Goal: Transaction & Acquisition: Purchase product/service

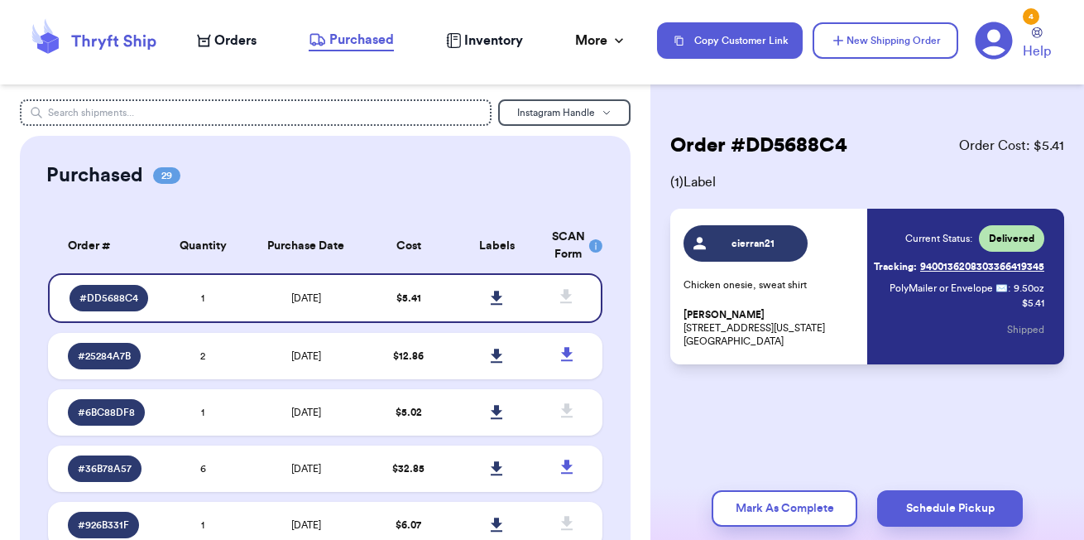
click at [224, 46] on span "Orders" at bounding box center [235, 41] width 42 height 20
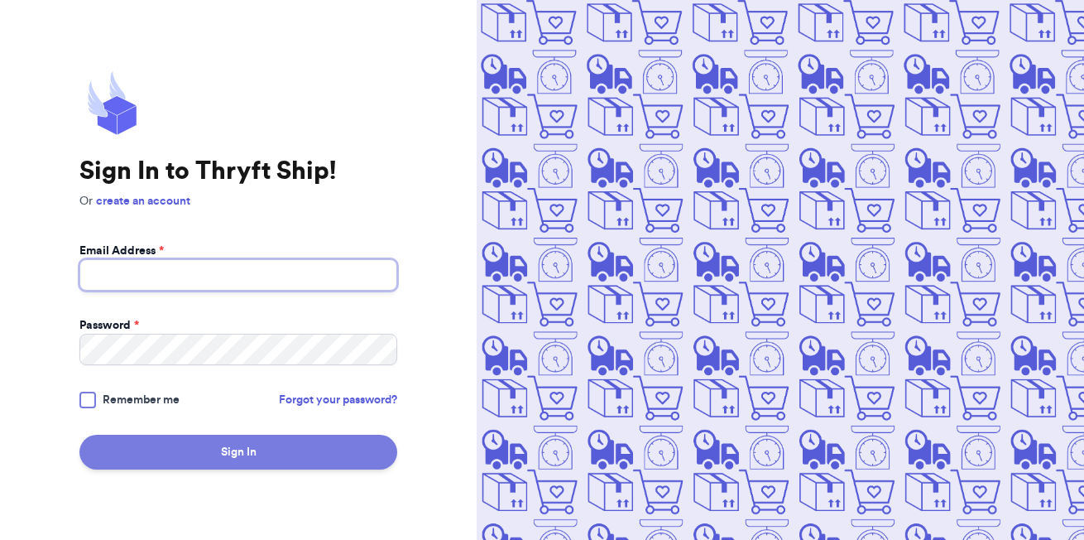
type input "corbetml@mail.uc.edu"
click at [237, 453] on button "Sign In" at bounding box center [238, 452] width 318 height 35
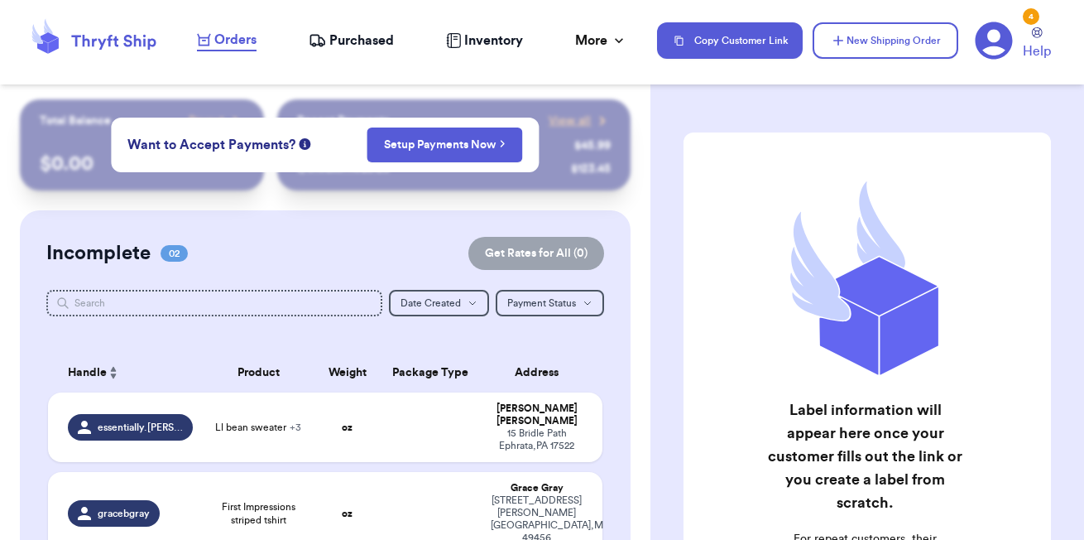
checkbox input "false"
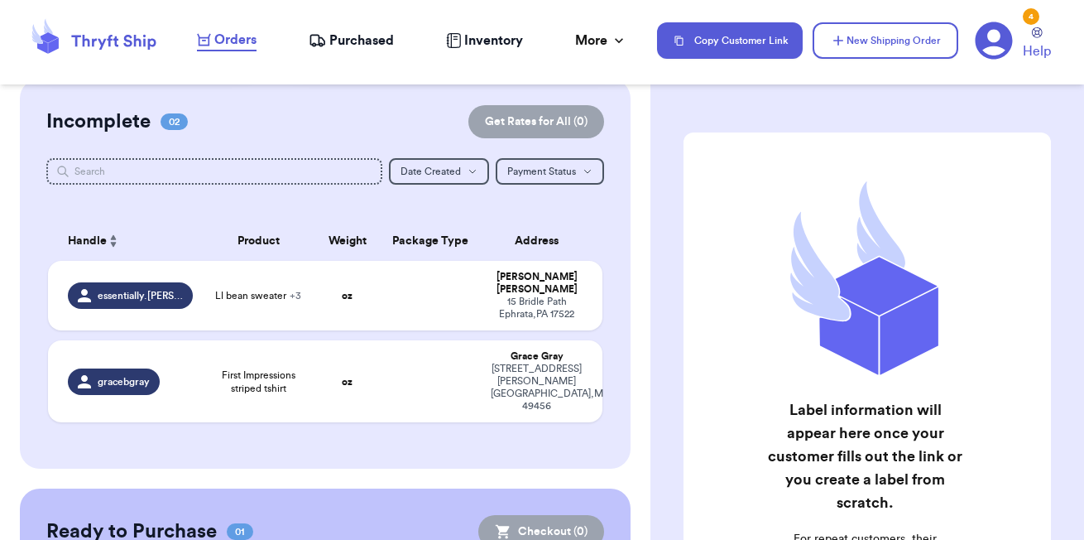
scroll to position [138, 0]
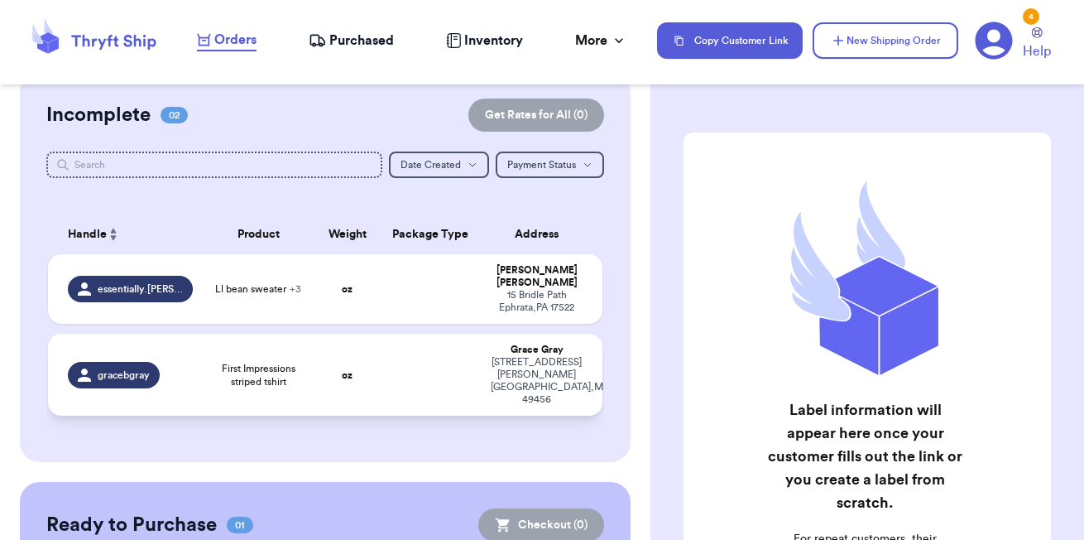
click at [232, 362] on span "First Impressions striped tshirt" at bounding box center [258, 375] width 91 height 26
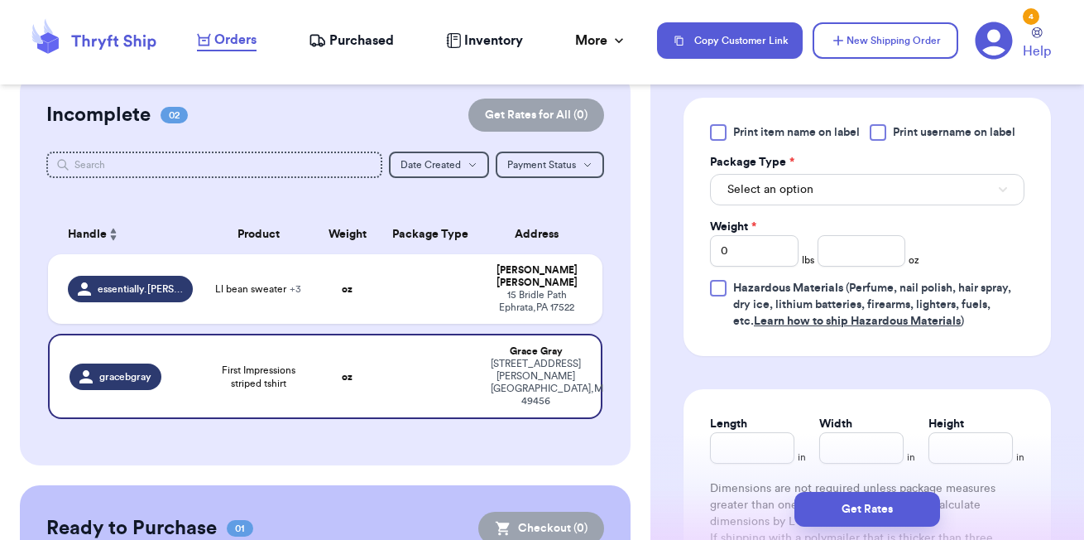
scroll to position [709, 0]
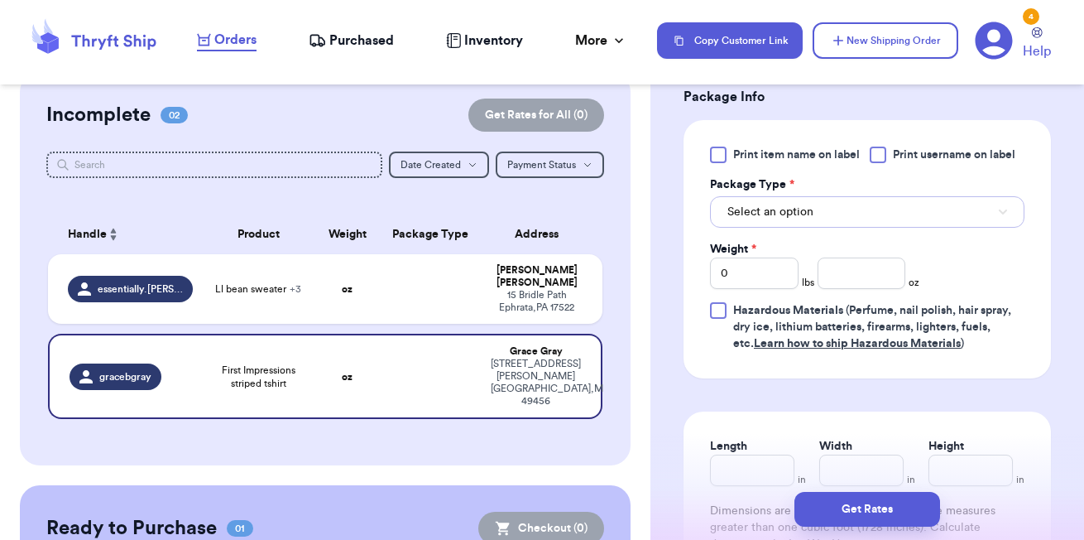
click at [797, 214] on span "Select an option" at bounding box center [771, 212] width 86 height 17
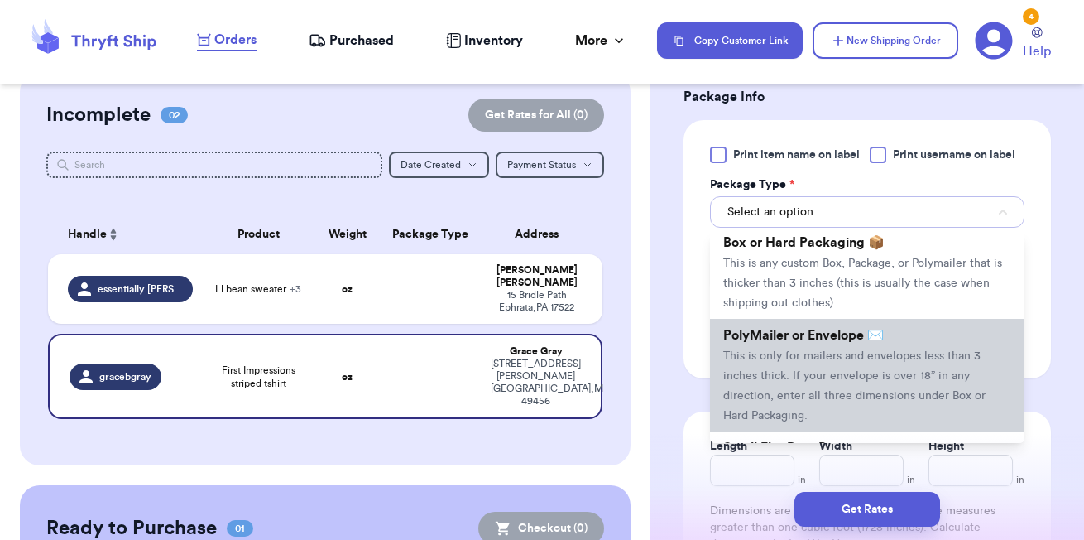
scroll to position [58, 0]
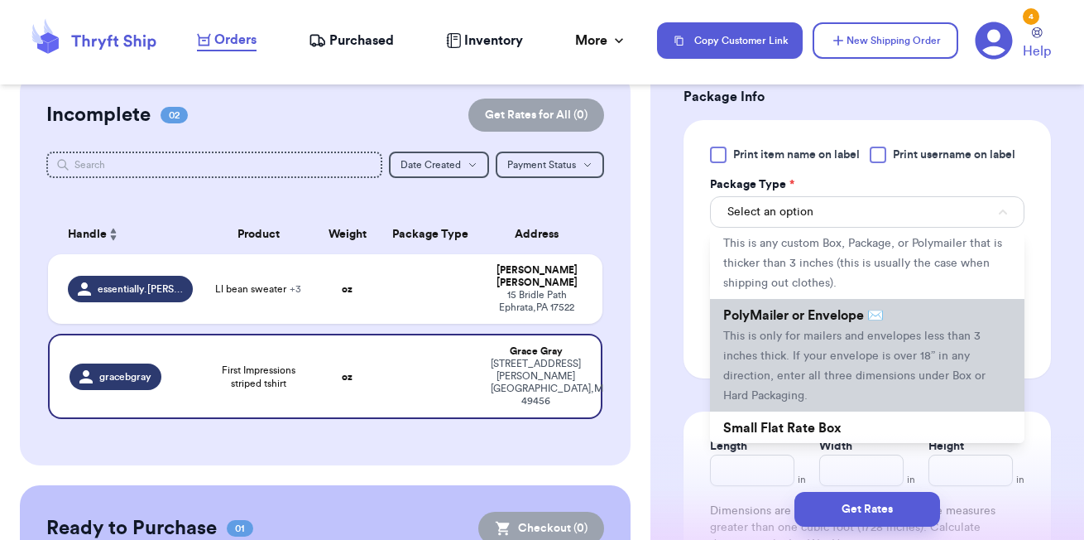
click at [789, 336] on span "This is only for mailers and envelopes less than 3 inches thick. If your envelo…" at bounding box center [855, 365] width 262 height 71
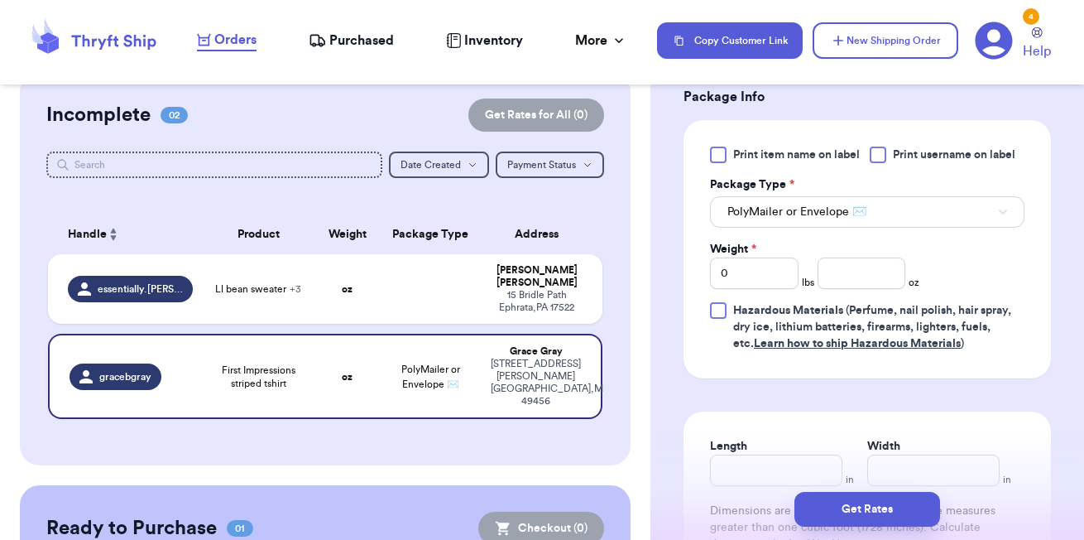
scroll to position [748, 0]
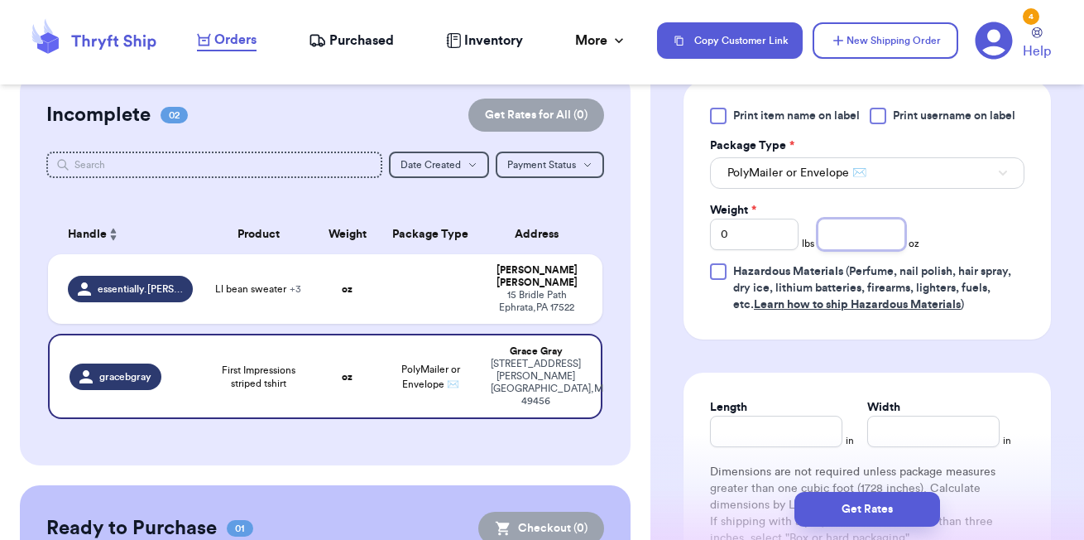
click at [844, 237] on input "number" at bounding box center [862, 234] width 89 height 31
type input "2.2"
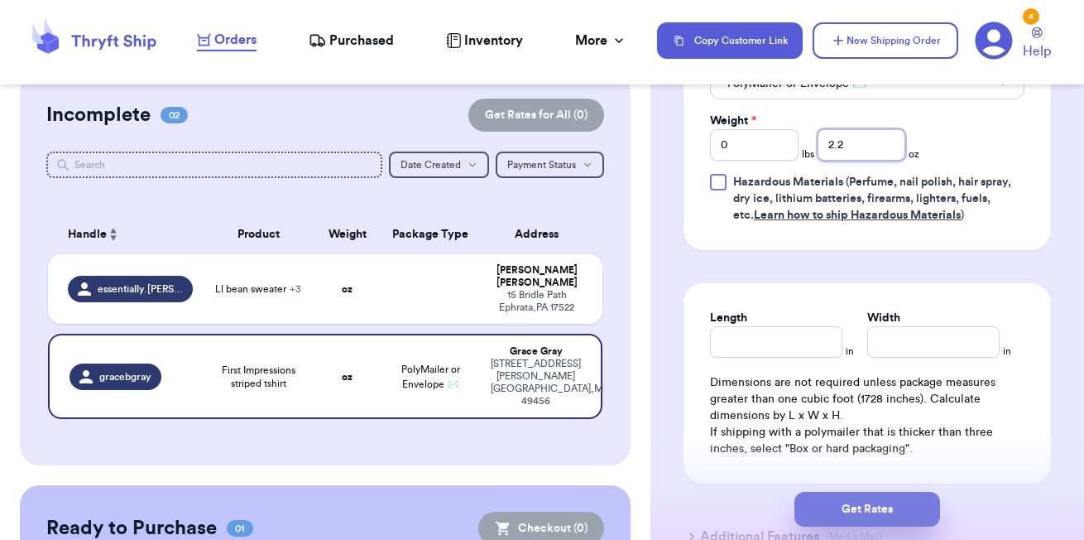
scroll to position [846, 0]
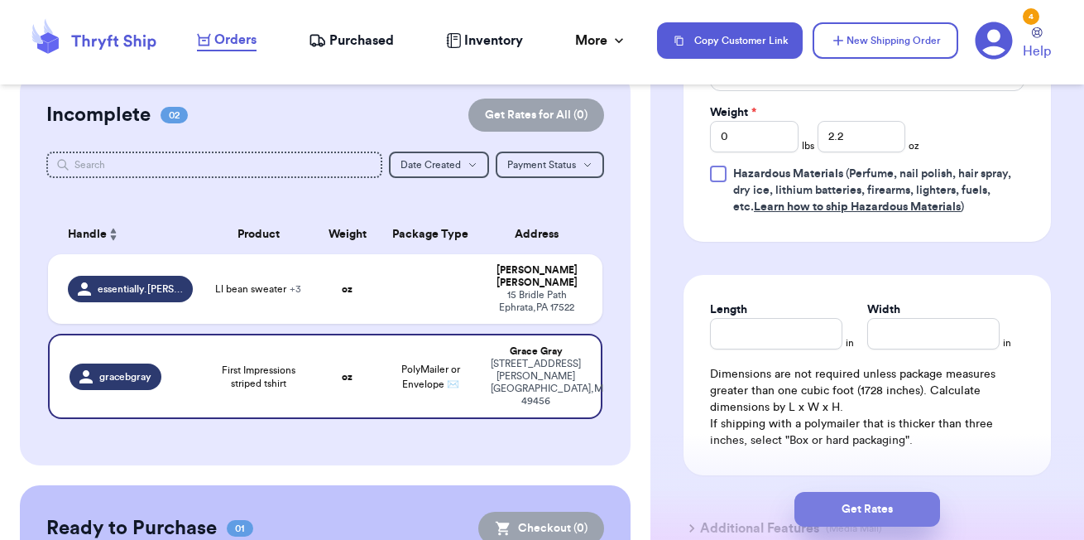
click at [853, 506] on button "Get Rates" at bounding box center [868, 509] width 146 height 35
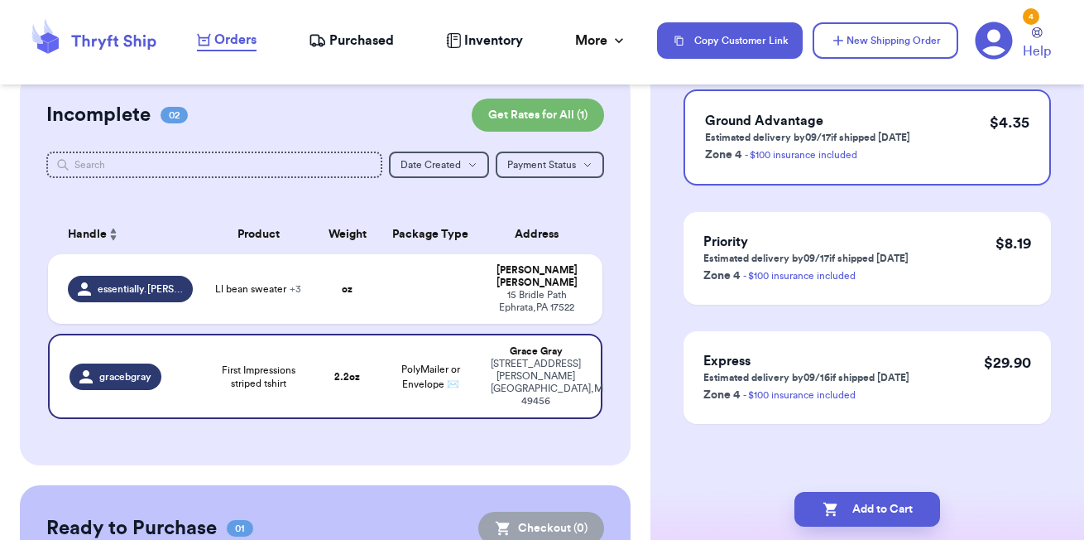
scroll to position [0, 0]
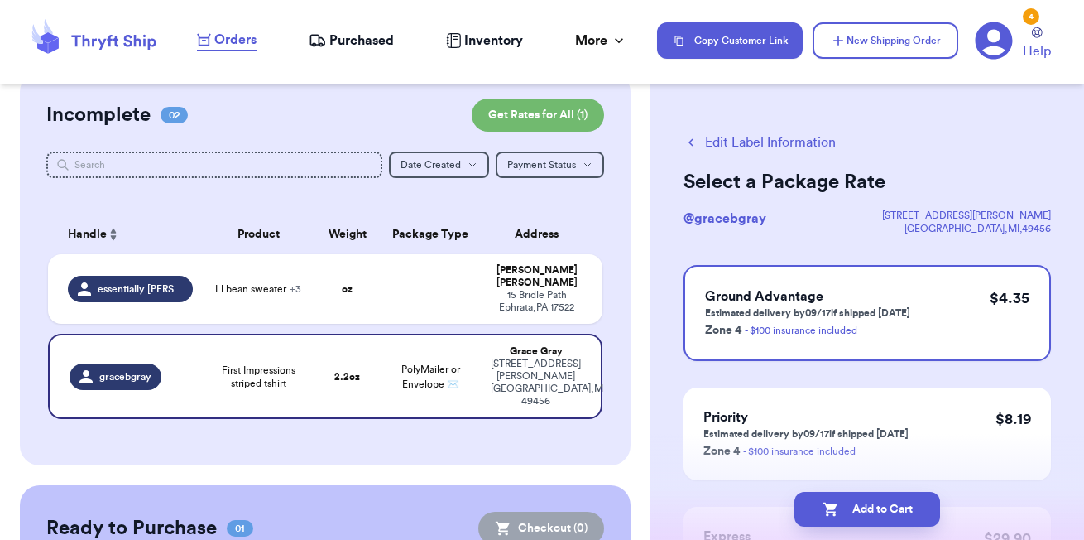
click at [743, 144] on button "Edit Label Information" at bounding box center [760, 142] width 152 height 20
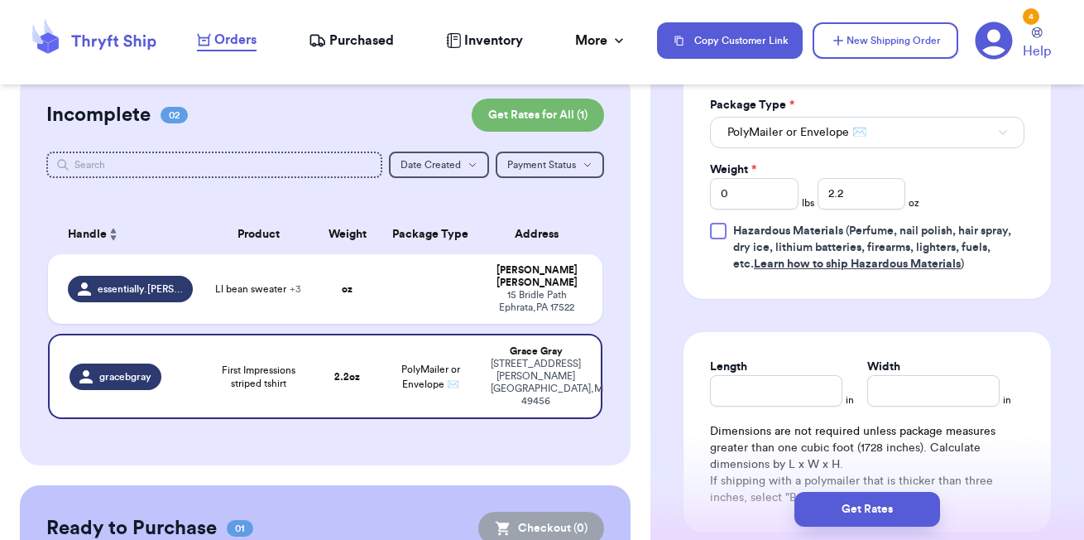
scroll to position [796, 0]
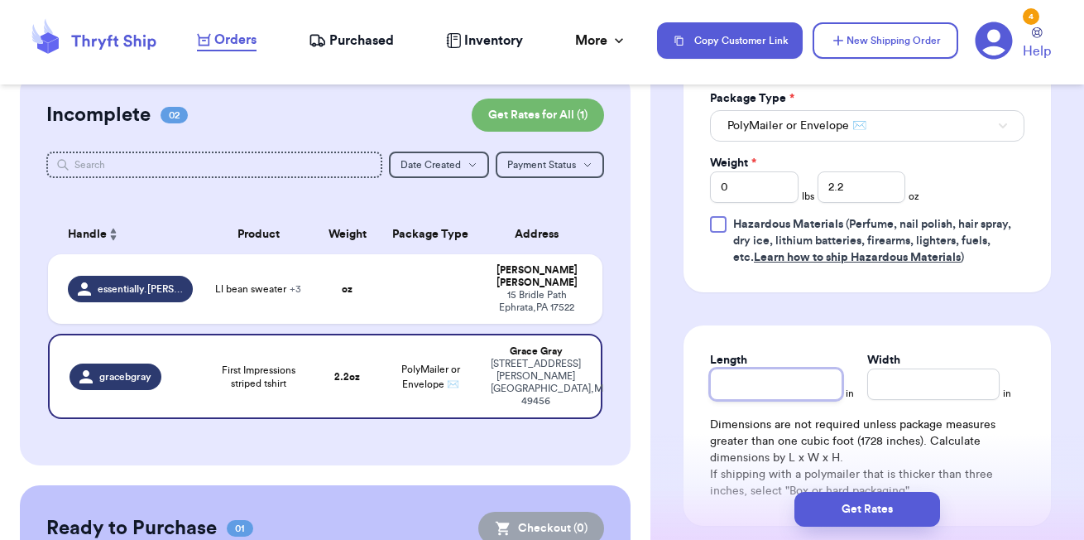
click at [762, 377] on input "Length" at bounding box center [776, 383] width 132 height 31
type input "7"
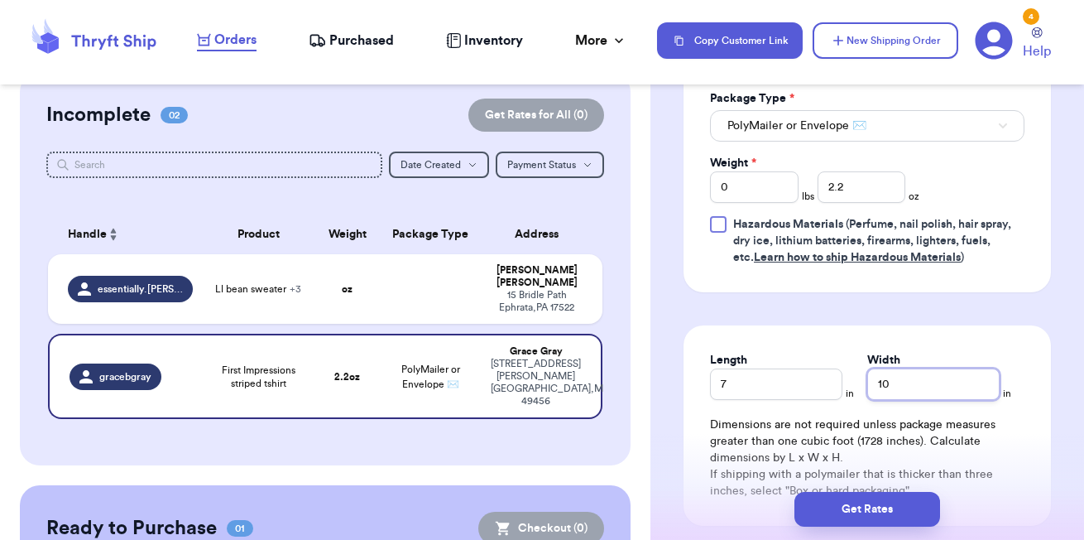
type input "10"
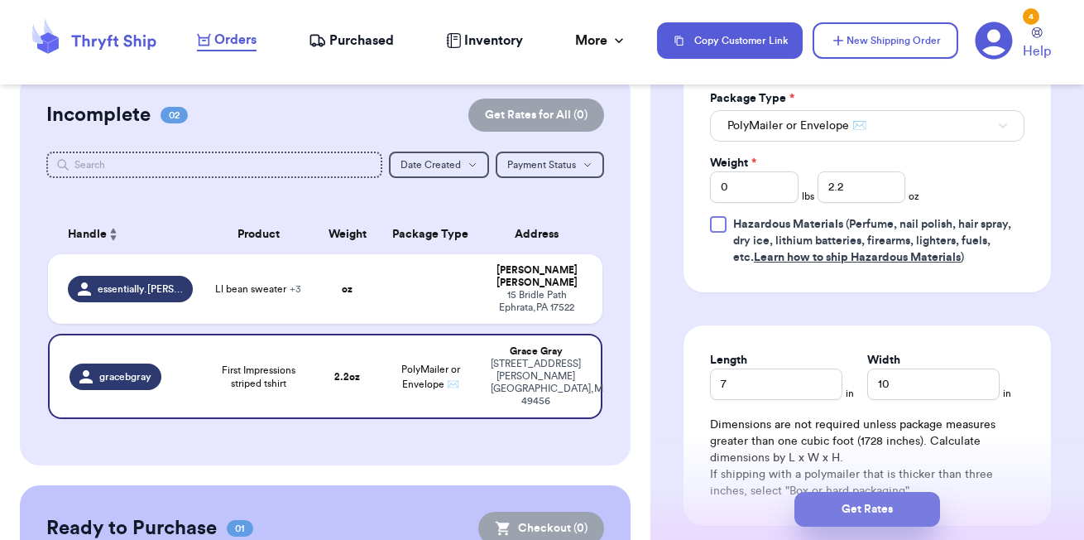
click at [897, 517] on button "Get Rates" at bounding box center [868, 509] width 146 height 35
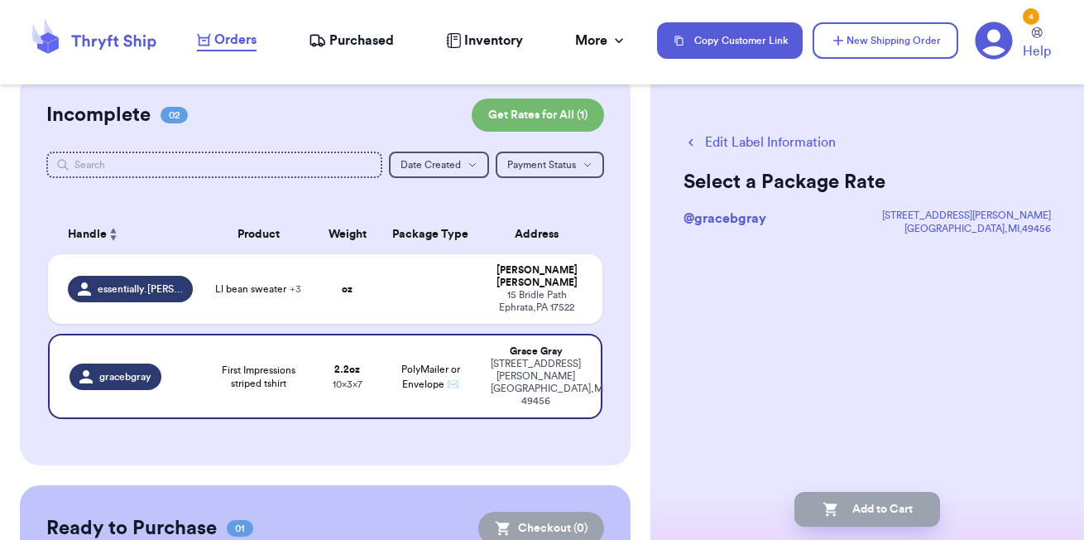
scroll to position [0, 0]
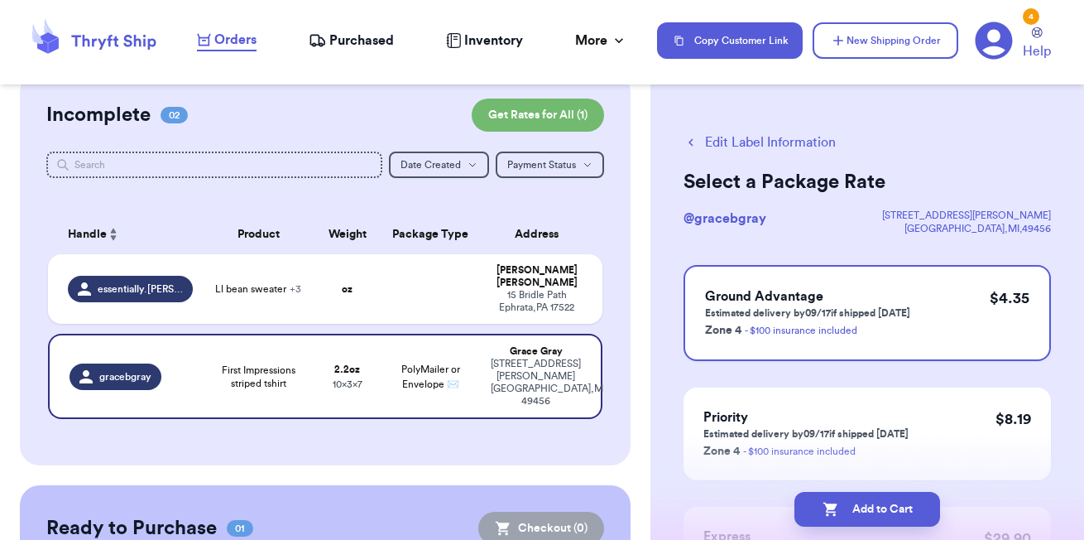
click at [794, 146] on button "Edit Label Information" at bounding box center [760, 142] width 152 height 20
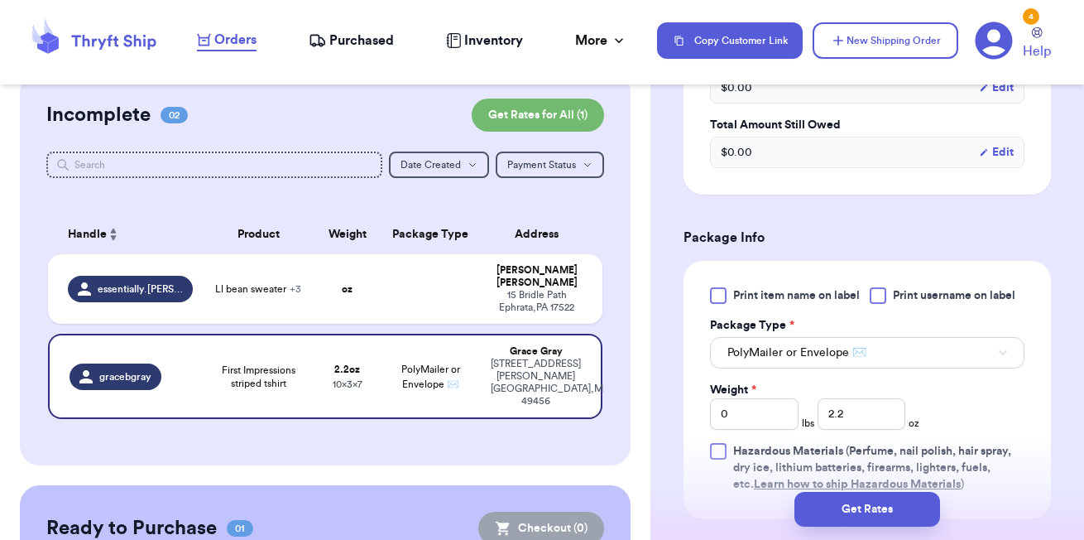
scroll to position [598, 0]
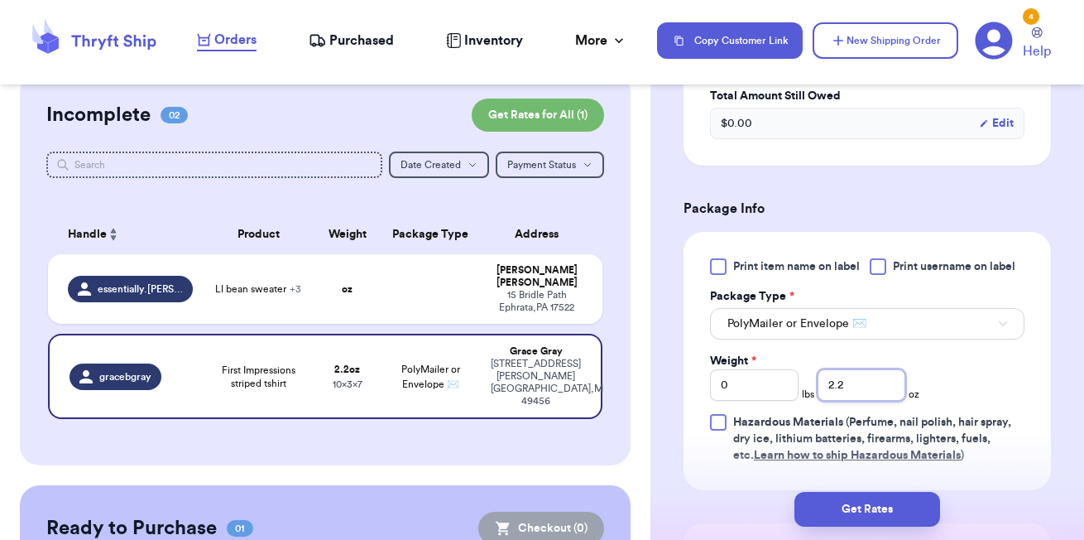
click at [848, 379] on input "2.2" at bounding box center [862, 384] width 89 height 31
type input "2"
type input "1"
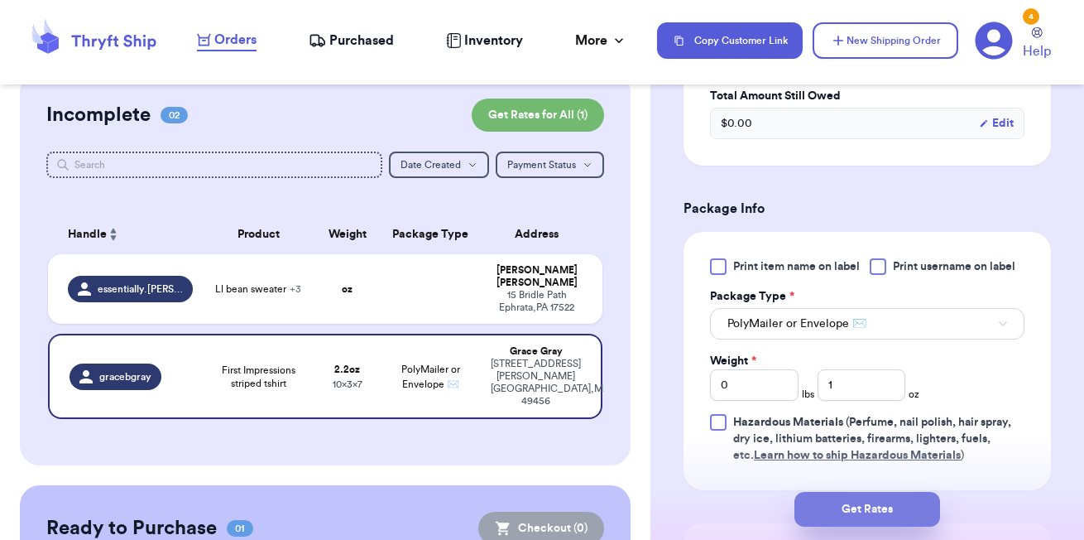
click at [858, 505] on button "Get Rates" at bounding box center [868, 509] width 146 height 35
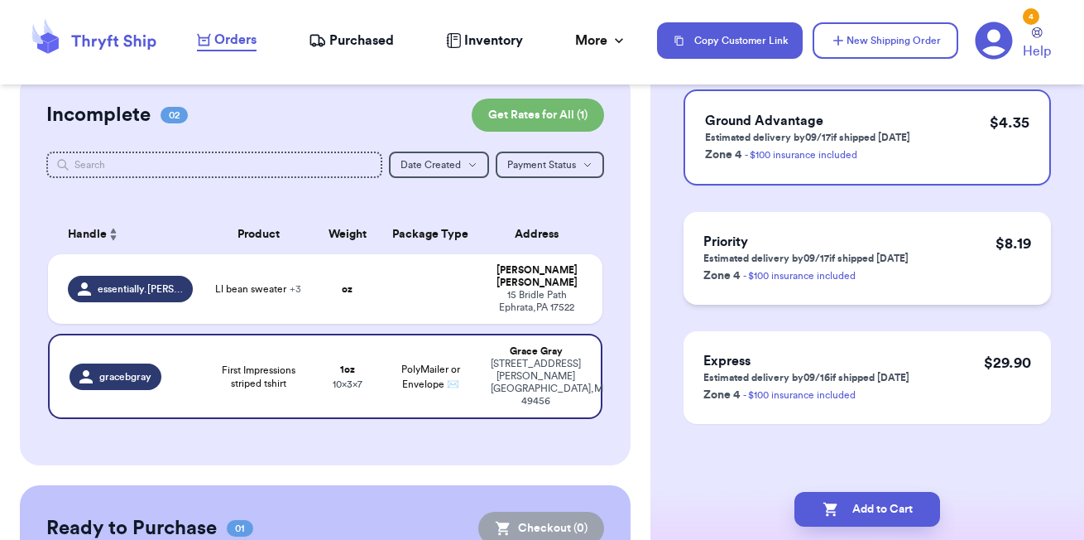
scroll to position [0, 0]
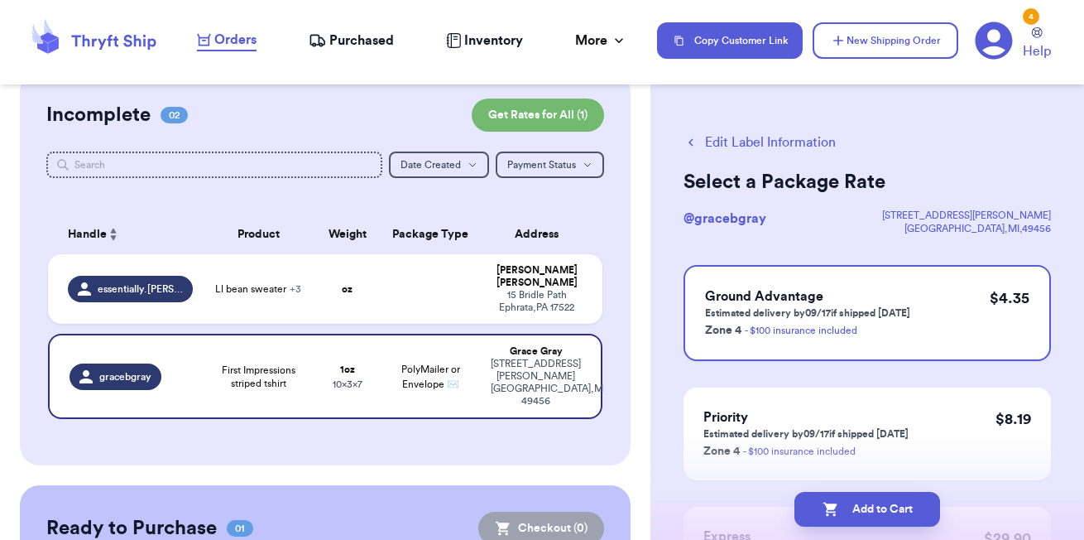
click at [724, 151] on button "Edit Label Information" at bounding box center [760, 142] width 152 height 20
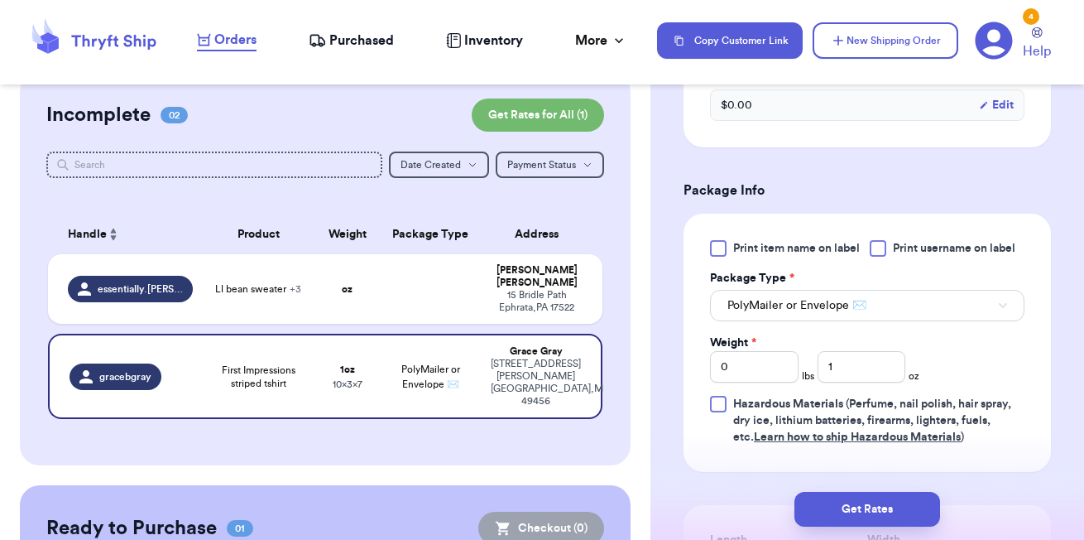
scroll to position [656, 0]
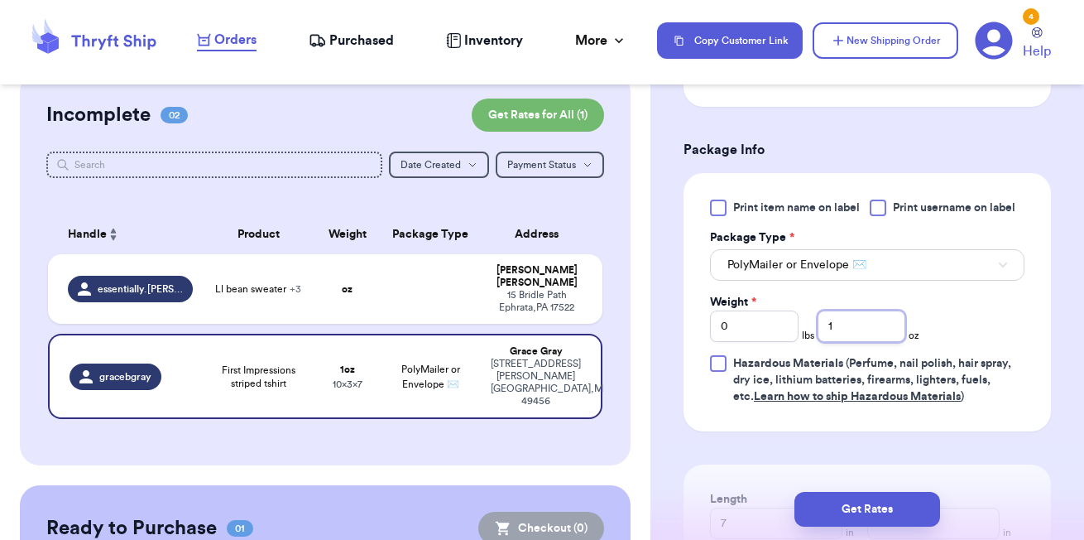
click at [860, 340] on input "1" at bounding box center [862, 325] width 89 height 31
type input "2.3"
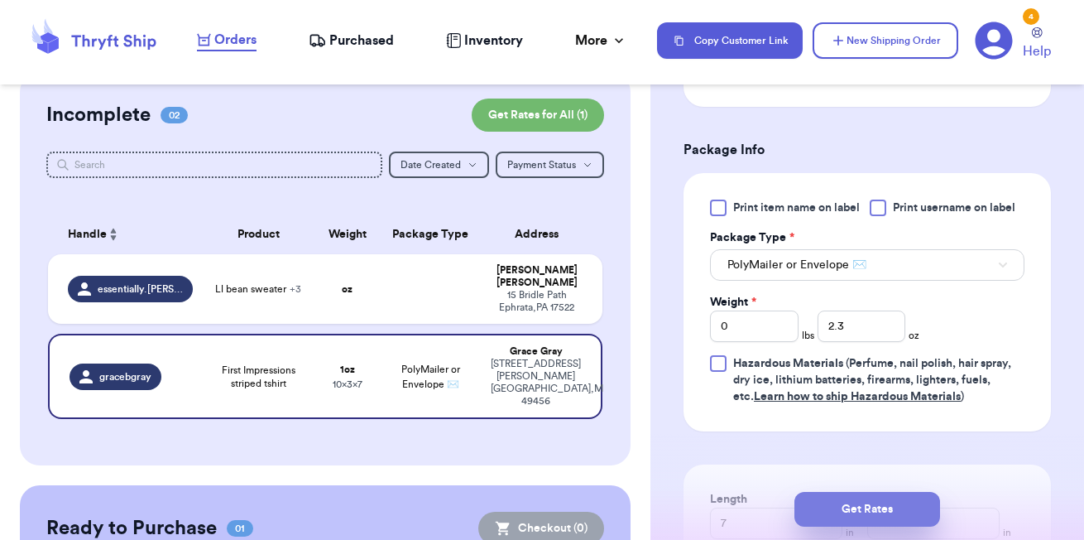
click at [852, 505] on button "Get Rates" at bounding box center [868, 509] width 146 height 35
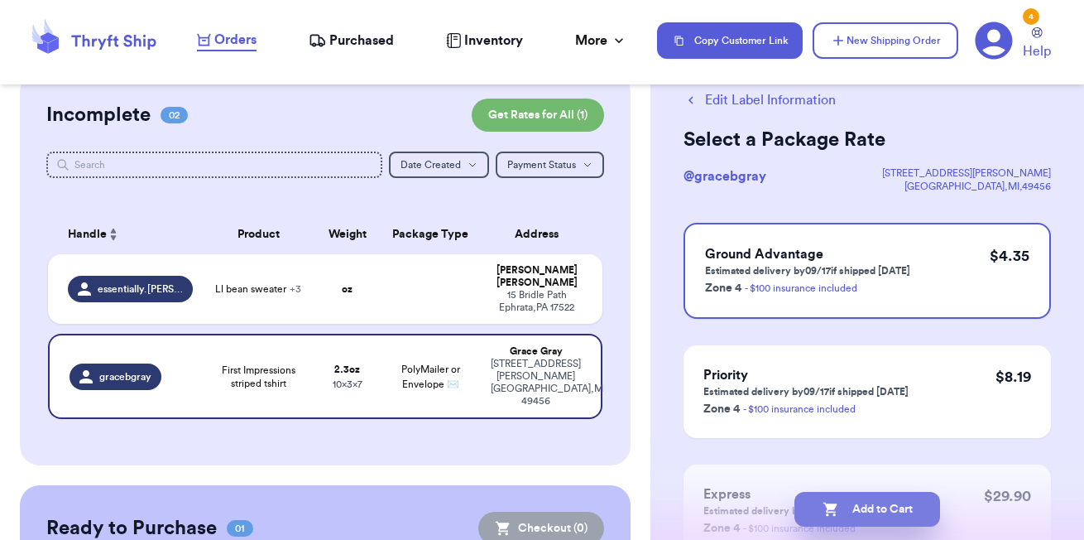
scroll to position [47, 0]
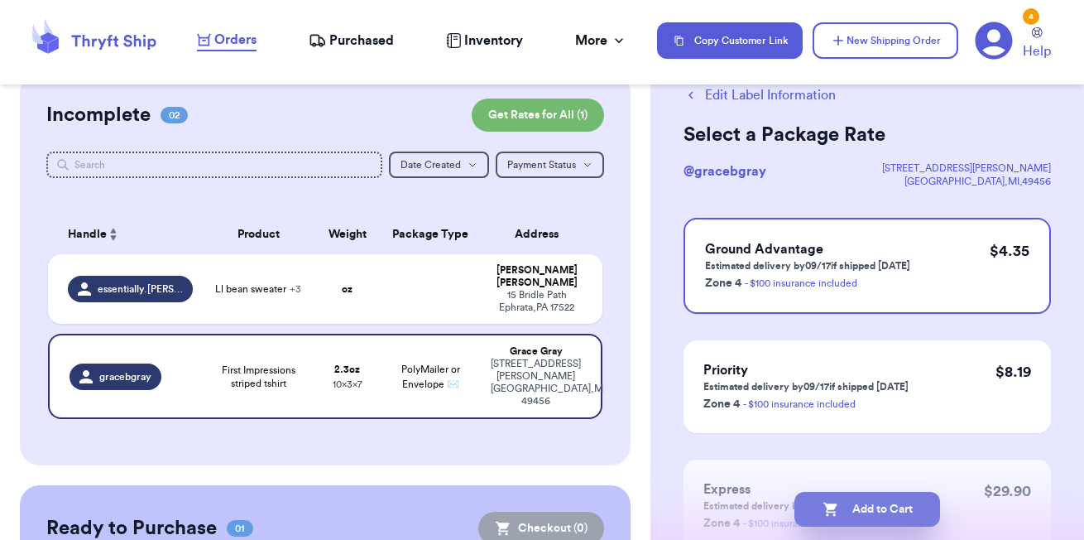
click at [841, 507] on button "Add to Cart" at bounding box center [868, 509] width 146 height 35
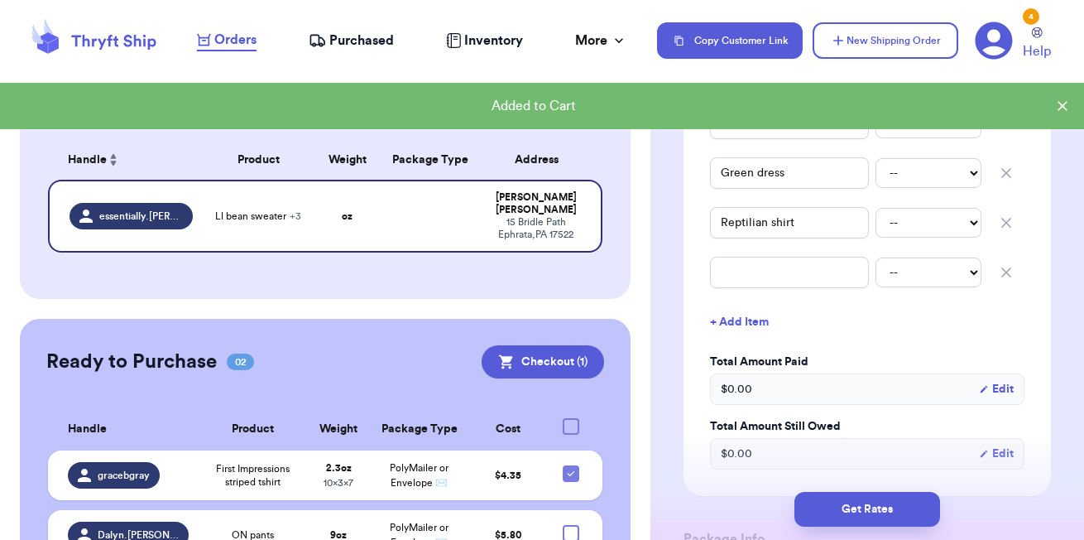
scroll to position [286, 0]
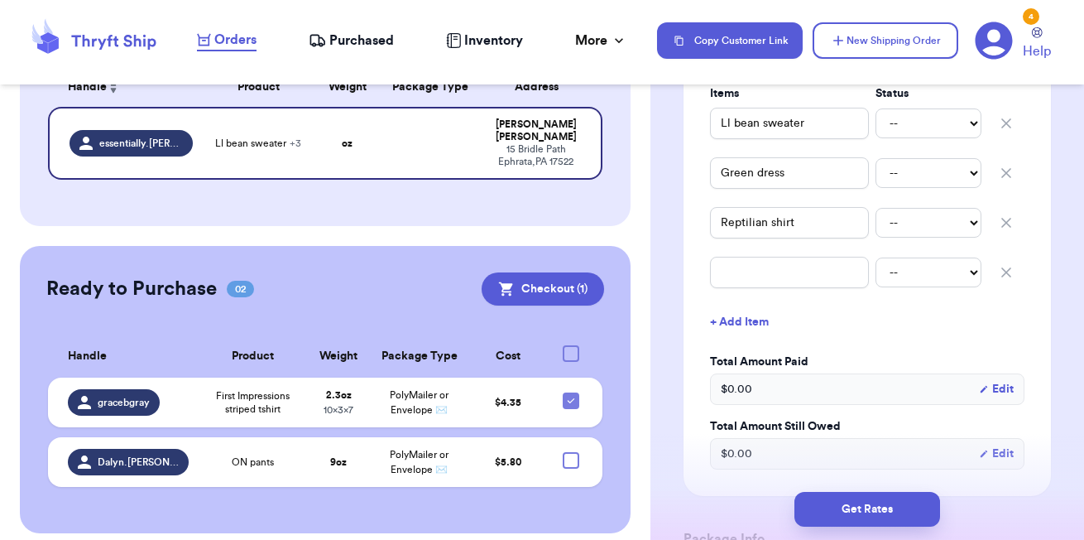
click at [656, 418] on div "Shipping Information Delete Label Customer Info Order created: 09/12, 09:53 PM …" at bounding box center [868, 467] width 434 height 1578
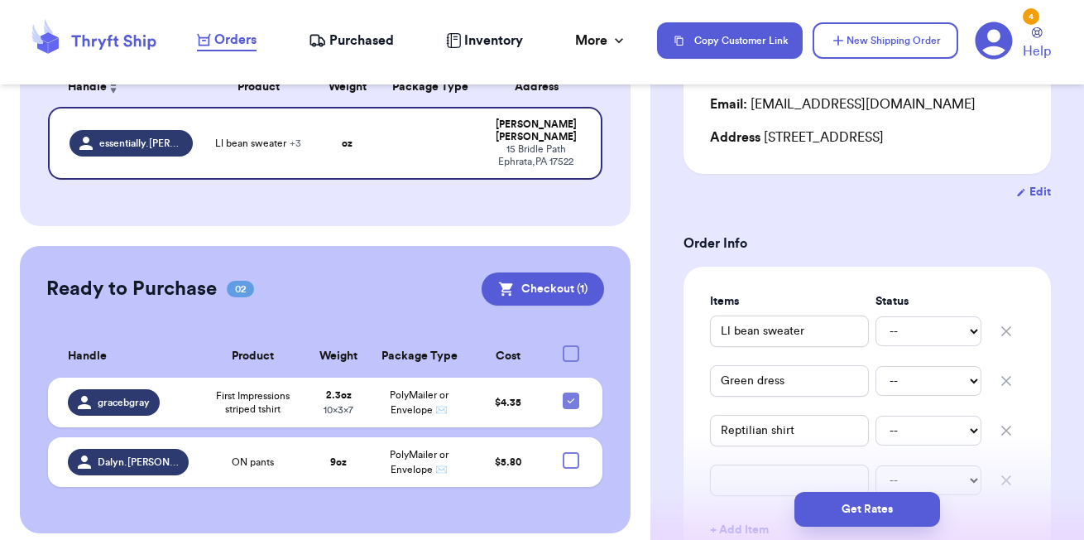
scroll to position [0, 0]
